Goal: Task Accomplishment & Management: Manage account settings

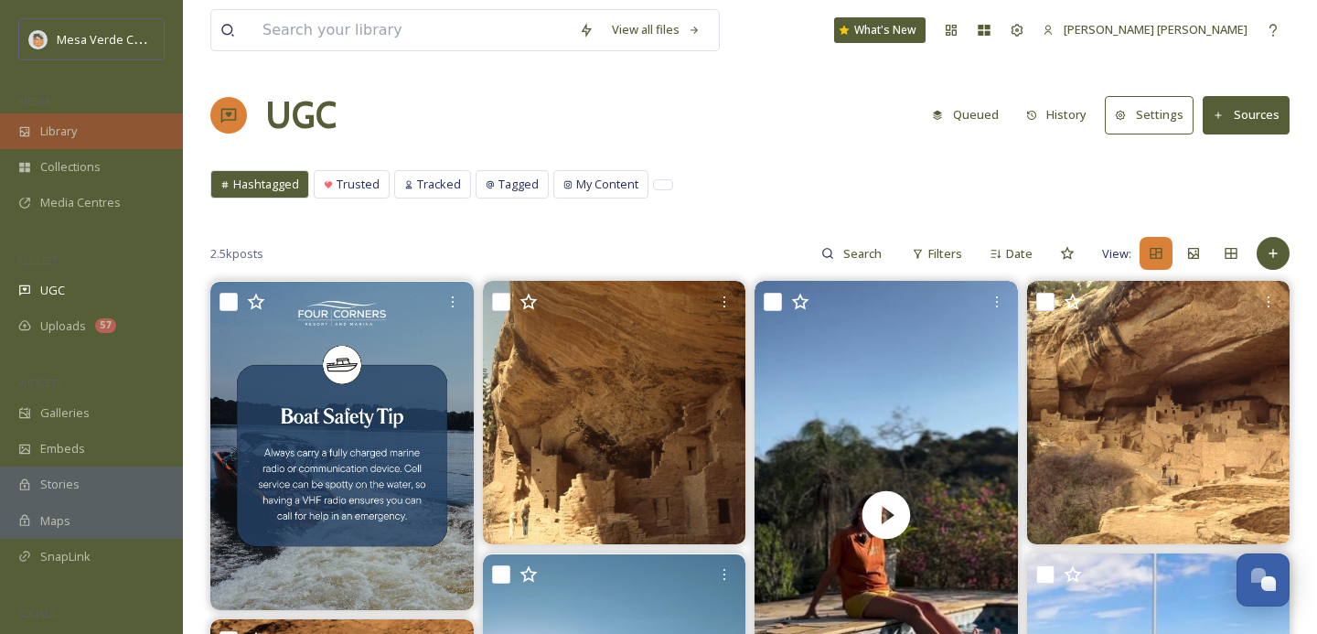
click at [83, 137] on div "Library" at bounding box center [91, 131] width 183 height 36
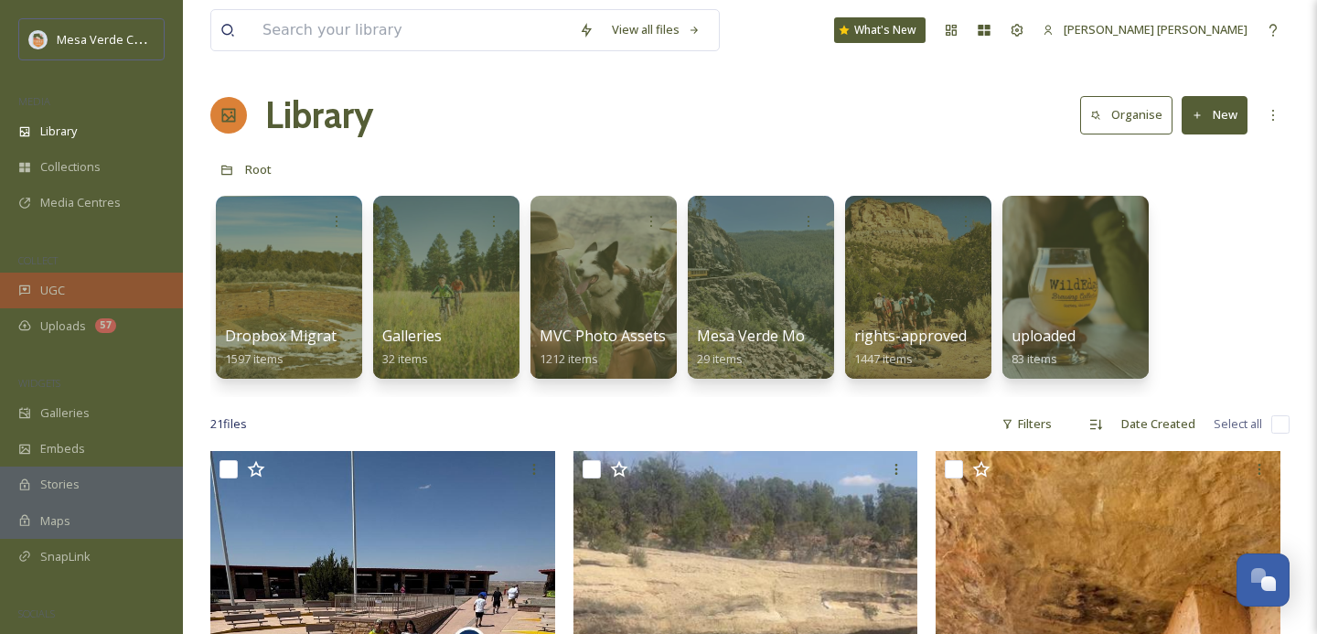
click at [82, 287] on div "UGC" at bounding box center [91, 291] width 183 height 36
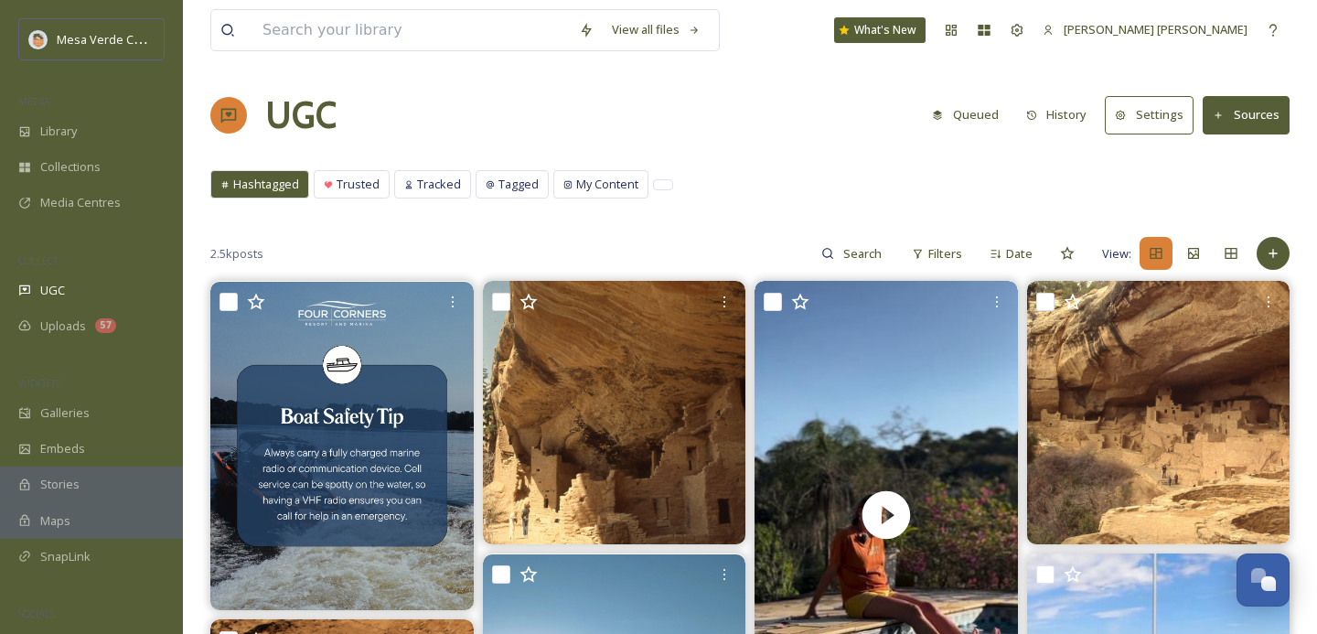
click at [998, 118] on button "Queued" at bounding box center [965, 115] width 85 height 36
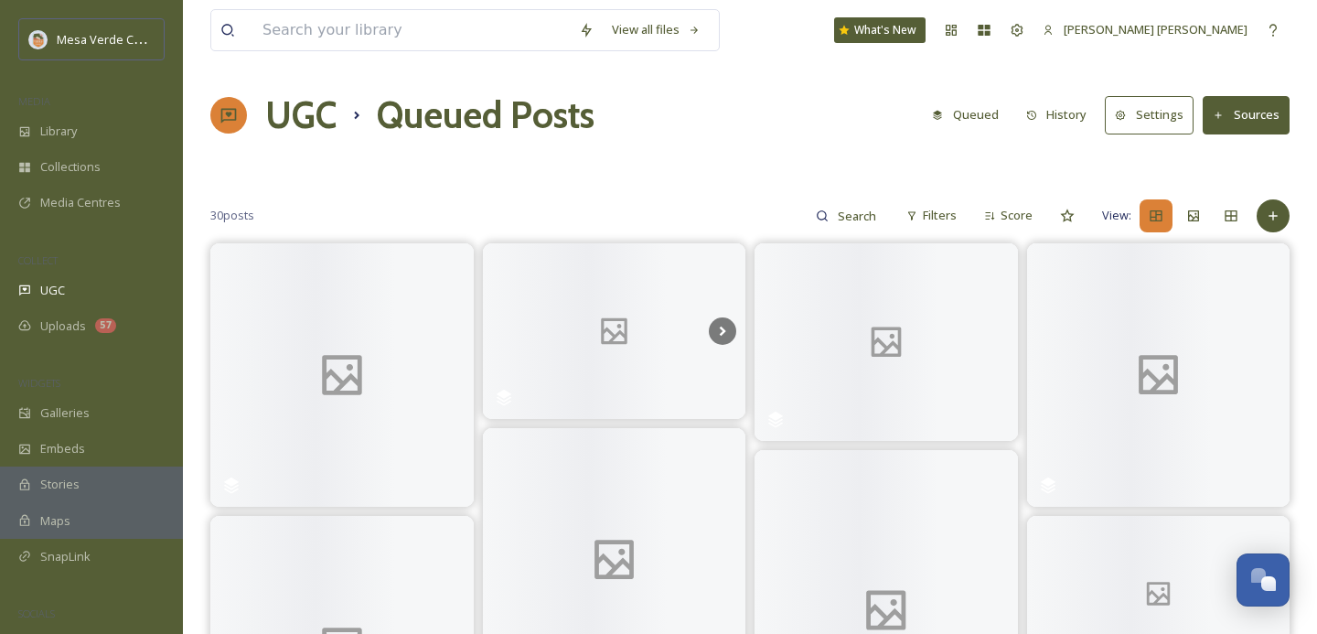
click at [1066, 117] on button "History" at bounding box center [1057, 115] width 80 height 36
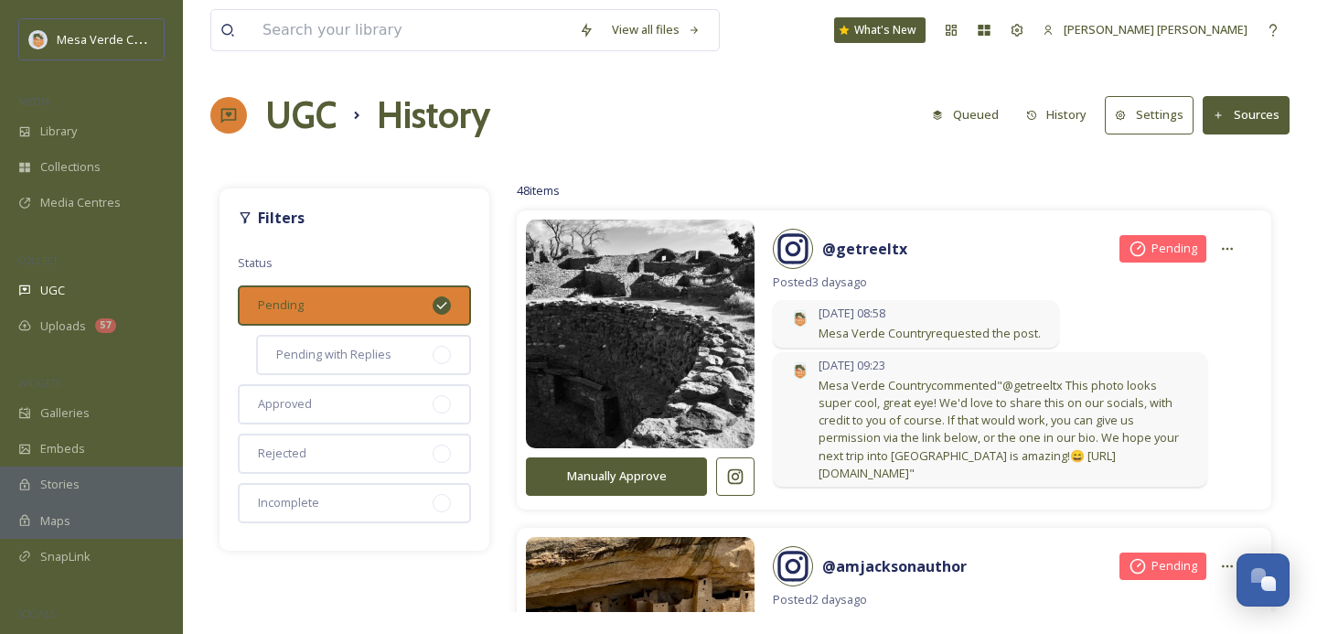
click at [1065, 121] on button "History" at bounding box center [1057, 115] width 80 height 36
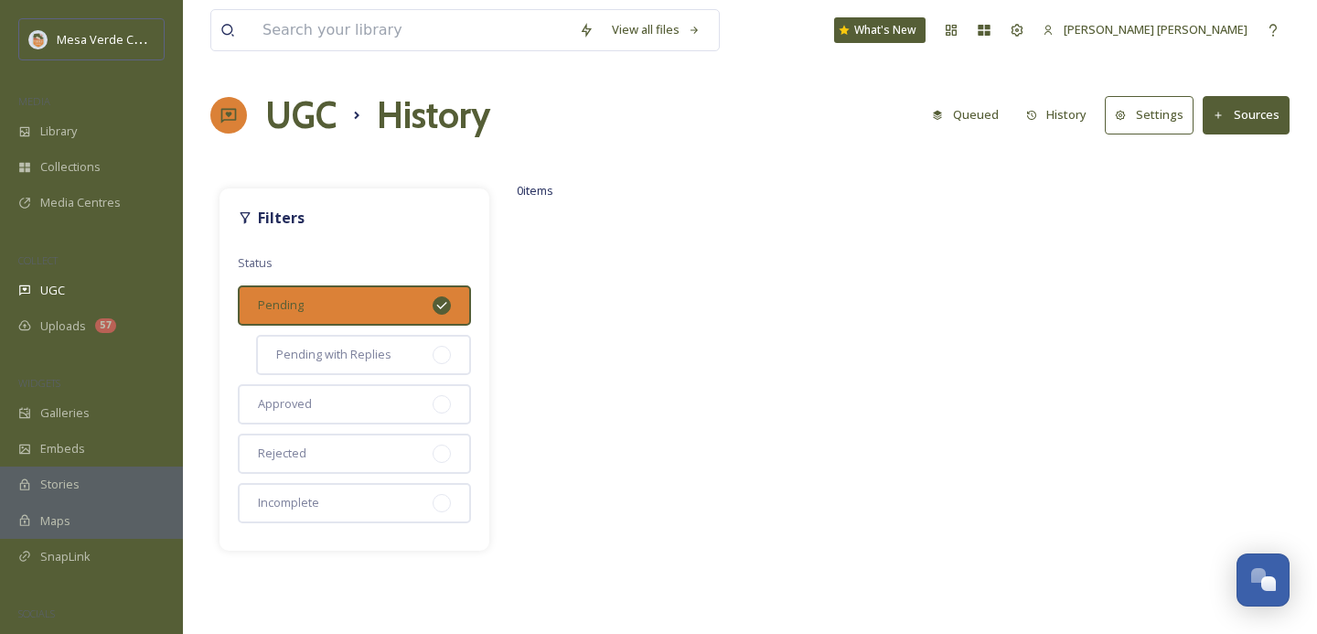
click at [1068, 104] on button "History" at bounding box center [1057, 115] width 80 height 36
click at [1055, 118] on button "History" at bounding box center [1057, 115] width 80 height 36
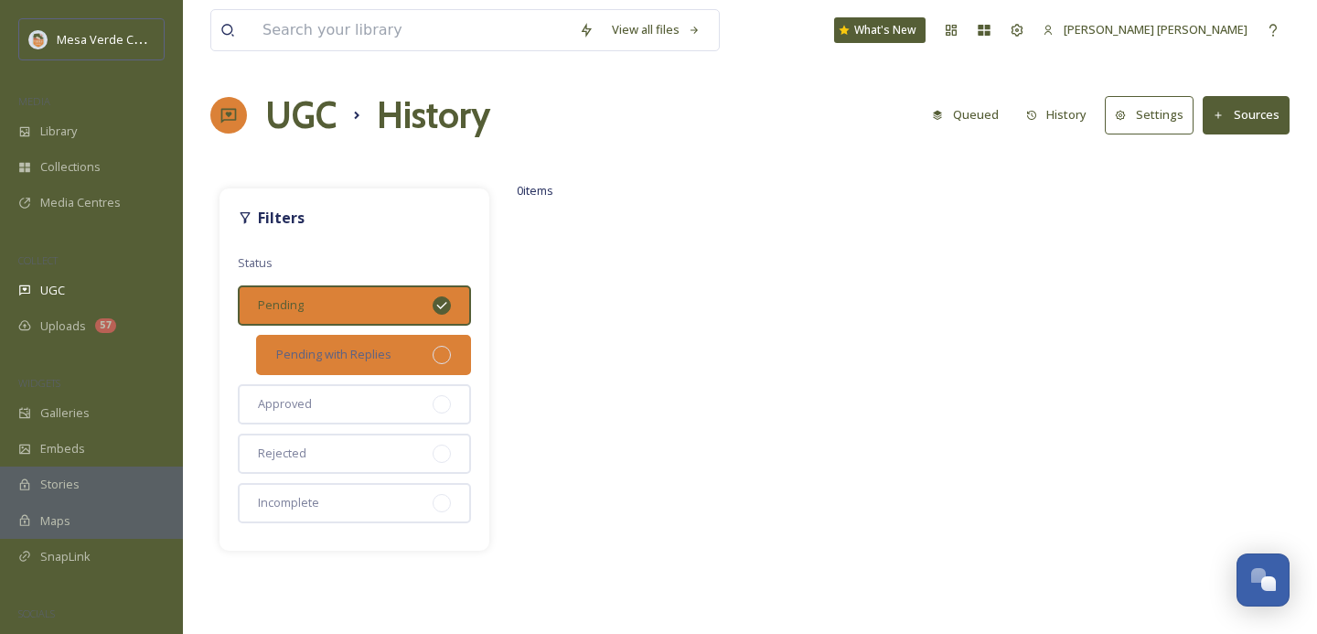
click at [423, 350] on div "Pending with Replies" at bounding box center [363, 355] width 215 height 40
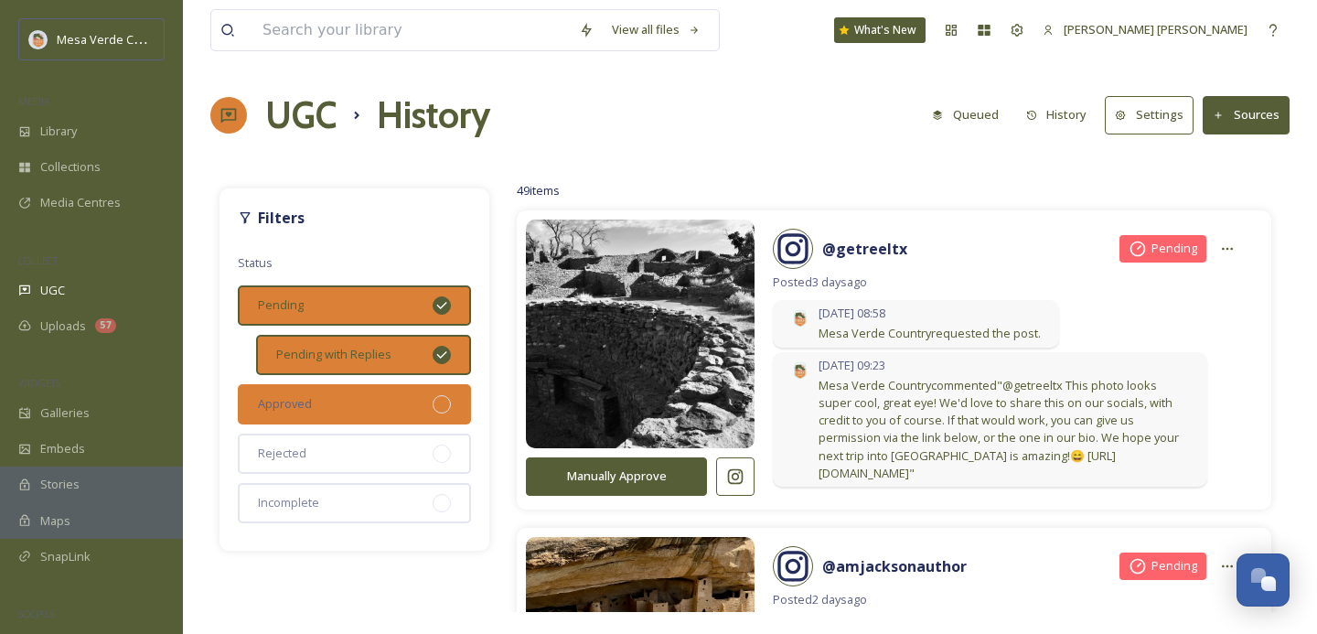
click at [403, 406] on div "Approved" at bounding box center [354, 404] width 233 height 40
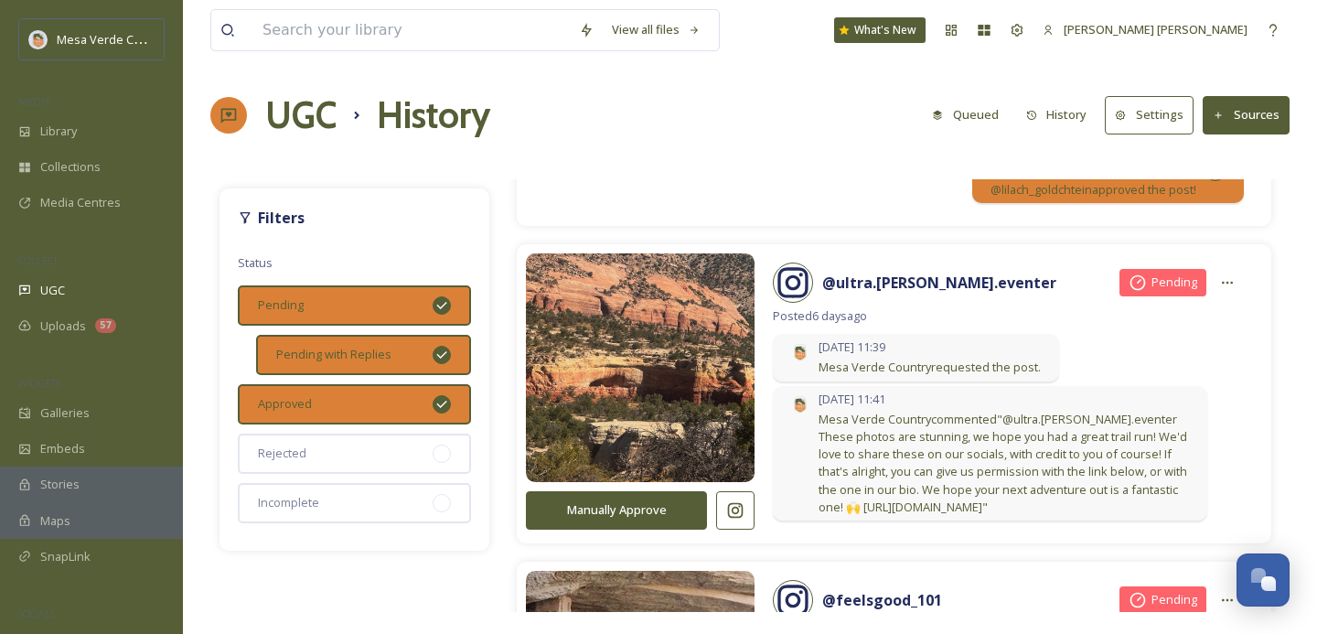
scroll to position [1283, 0]
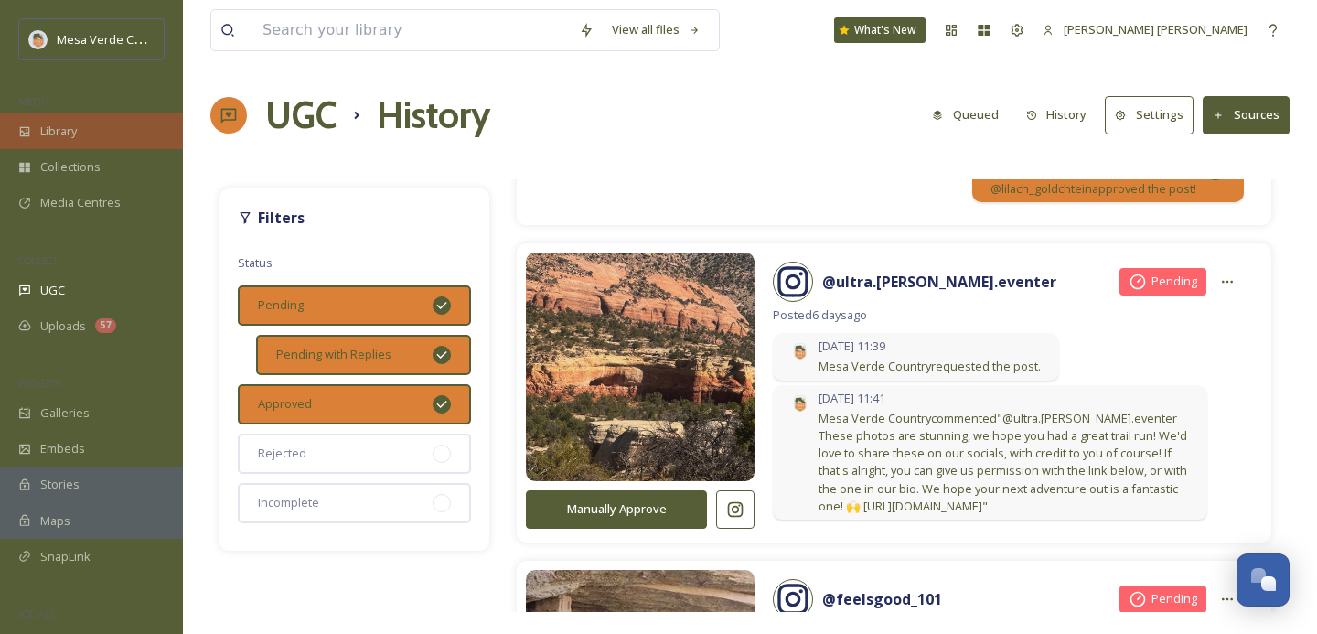
click at [101, 128] on div "Library" at bounding box center [91, 131] width 183 height 36
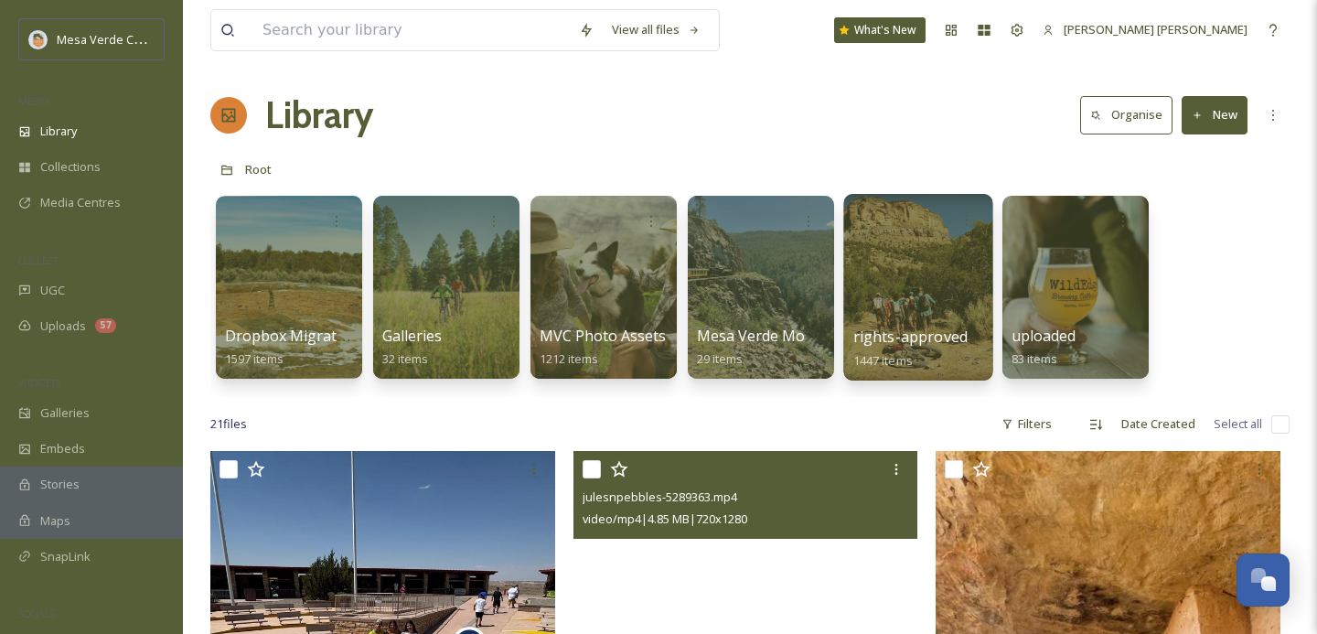
click at [920, 291] on div at bounding box center [917, 287] width 149 height 187
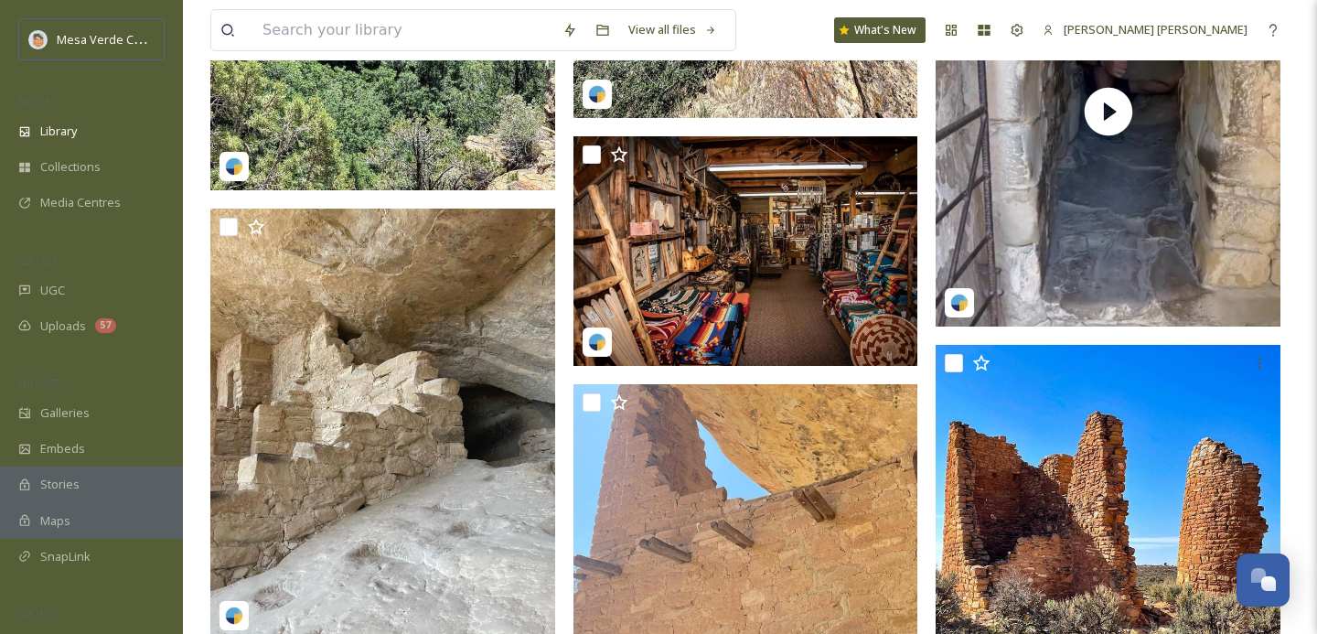
scroll to position [31323, 0]
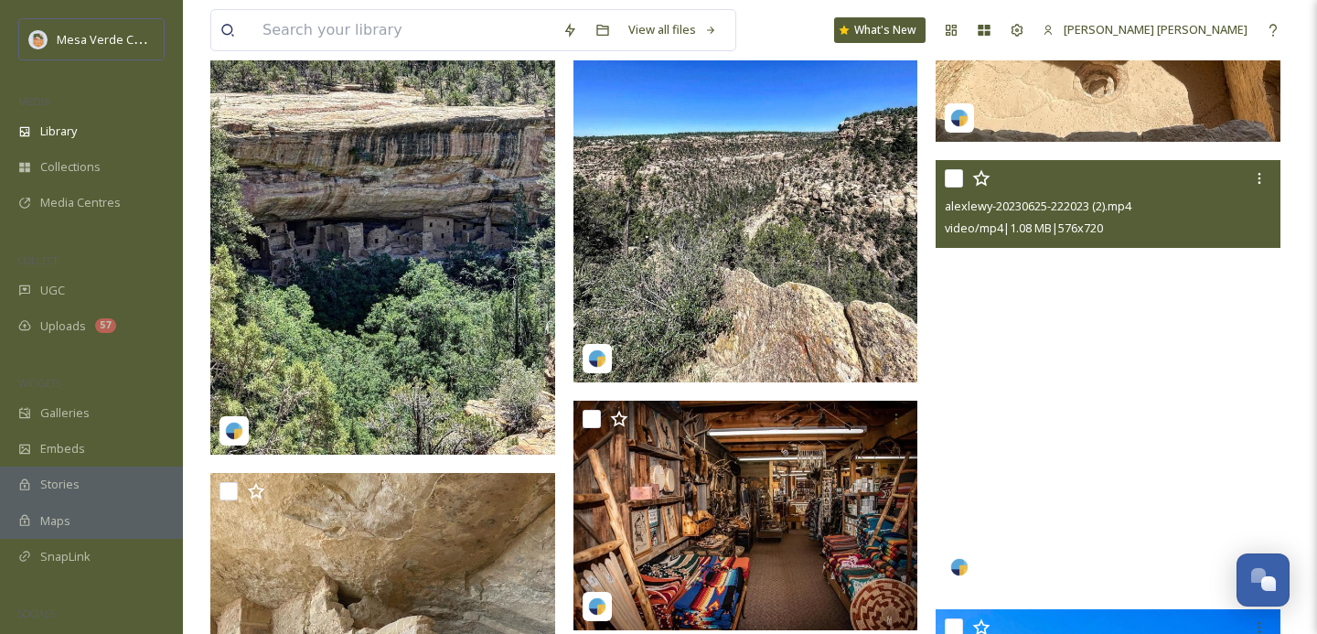
click at [990, 339] on video "alexlewy-20230625-222023 (2).mp4" at bounding box center [1108, 375] width 345 height 431
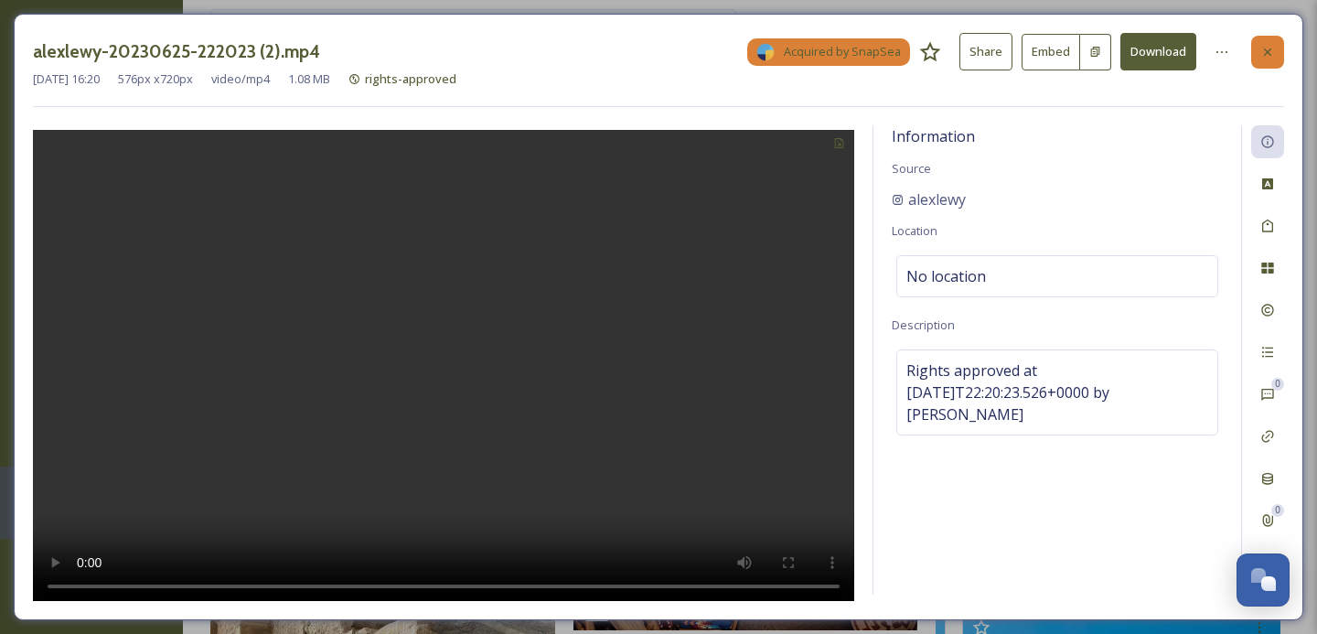
click at [1268, 51] on icon at bounding box center [1267, 51] width 7 height 7
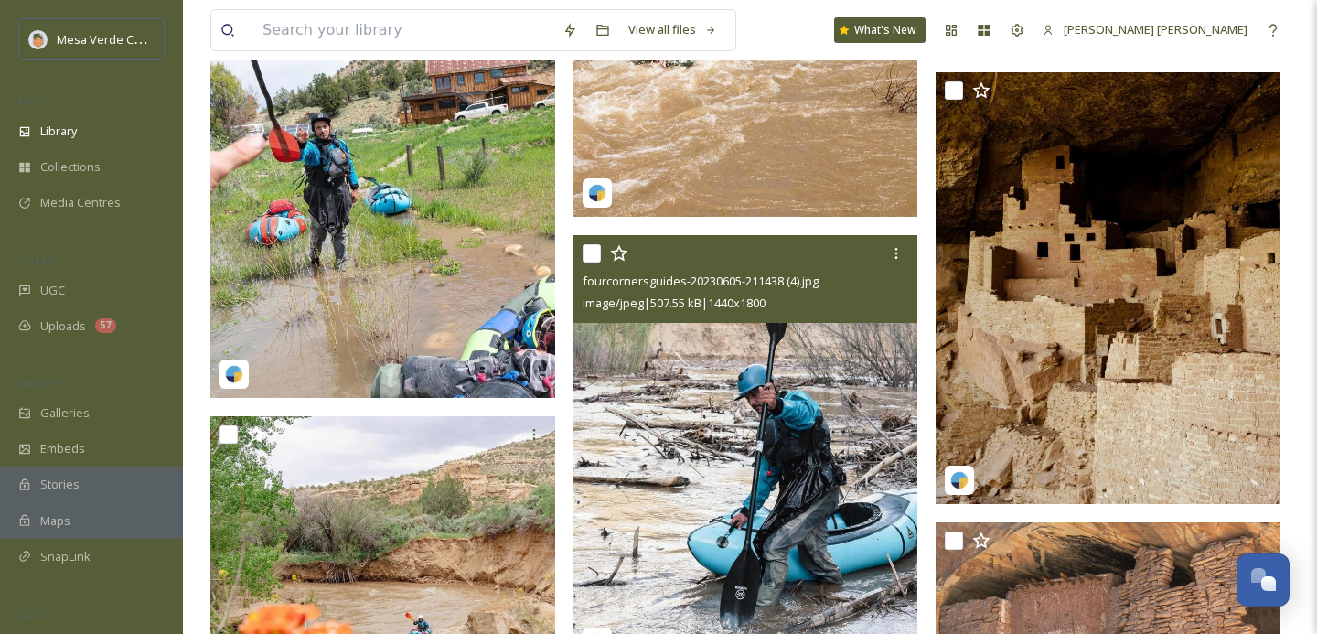
scroll to position [39035, 0]
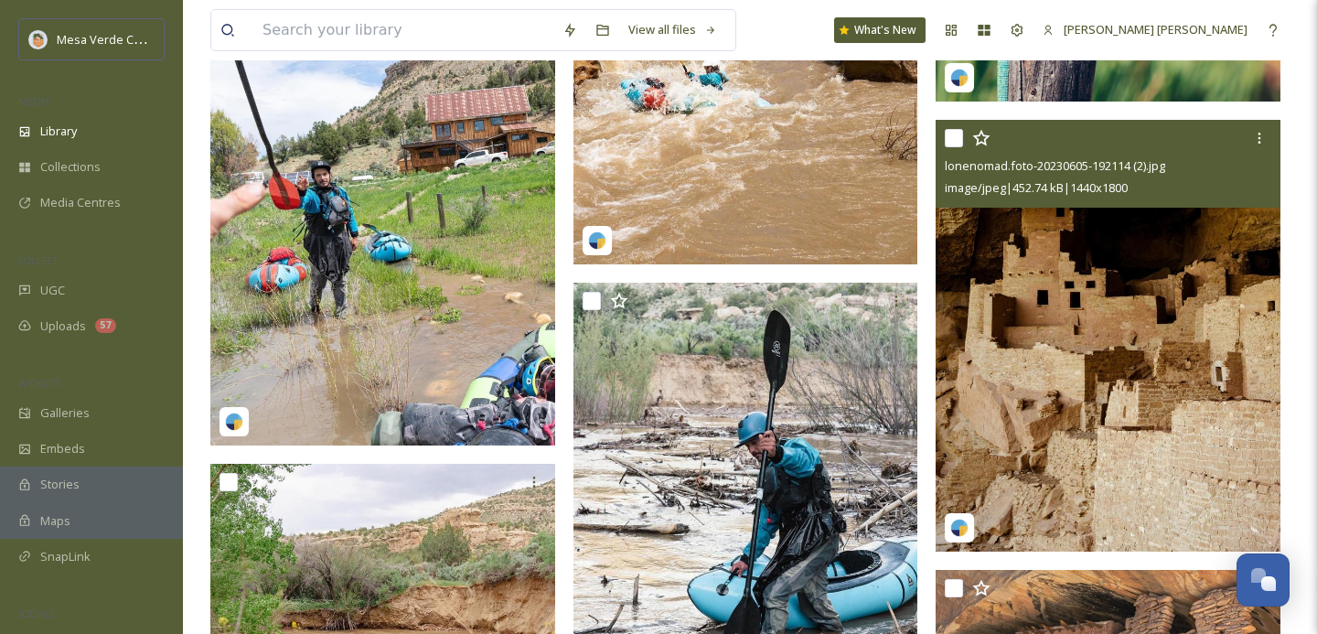
click at [956, 141] on input "checkbox" at bounding box center [954, 138] width 18 height 18
checkbox input "true"
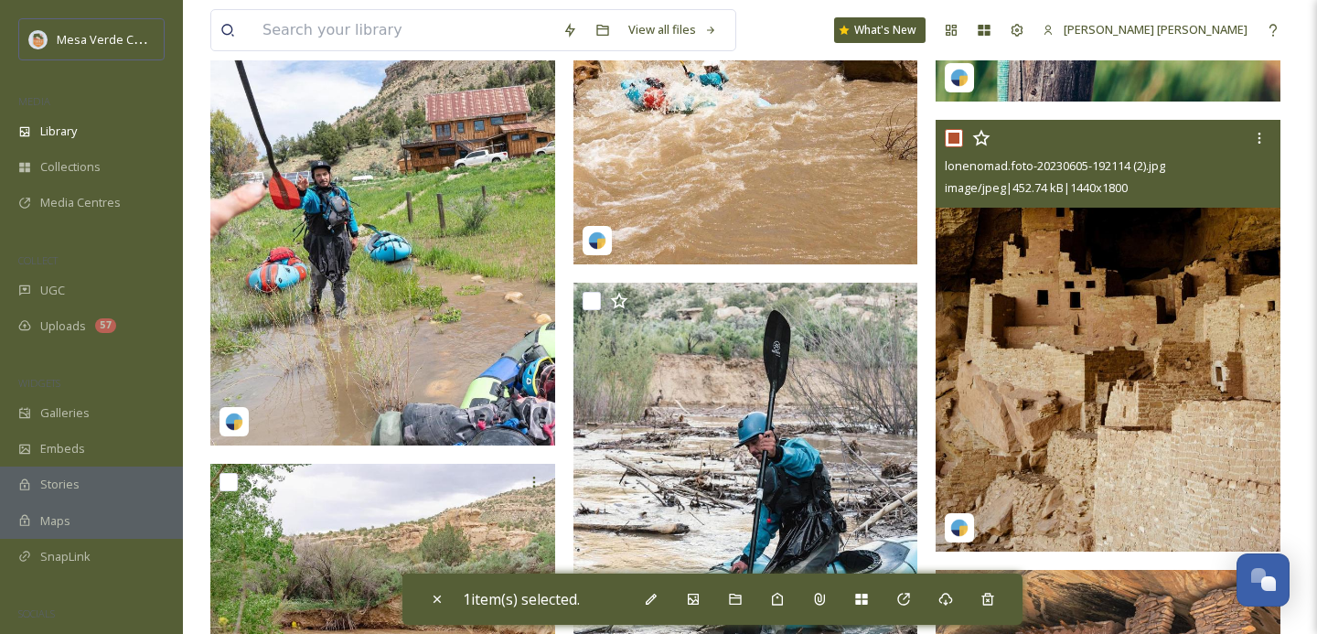
scroll to position [39212, 0]
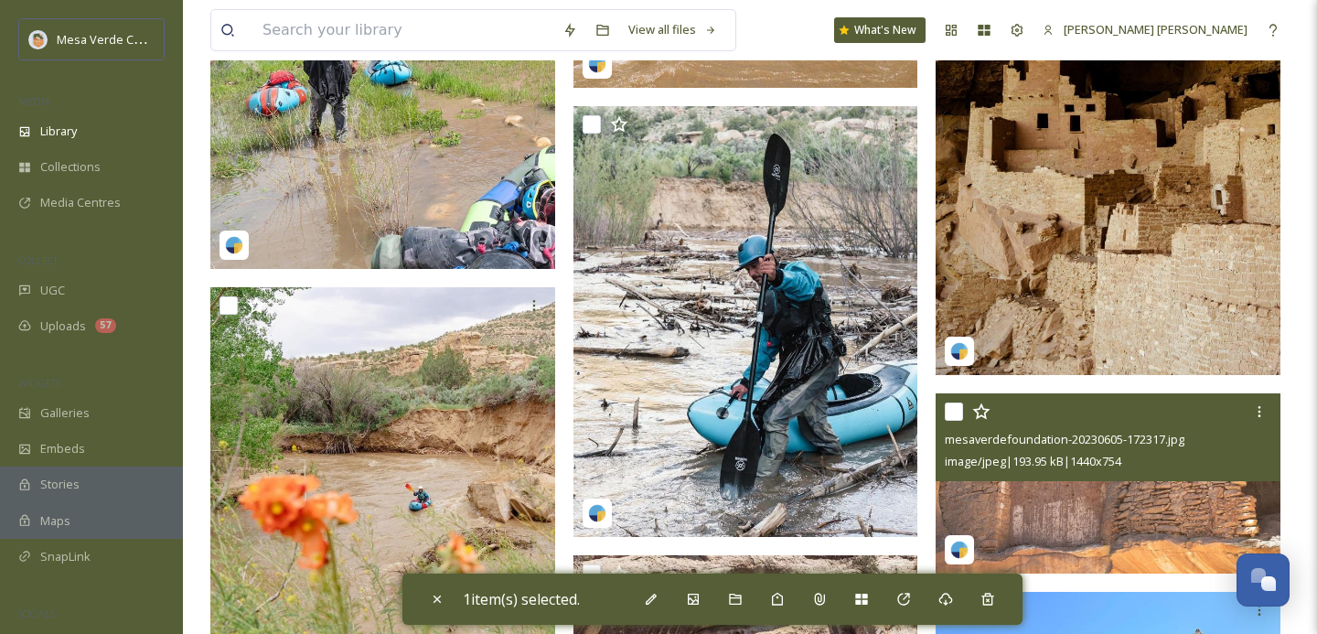
click at [956, 407] on input "checkbox" at bounding box center [954, 411] width 18 height 18
checkbox input "true"
